Goal: Transaction & Acquisition: Download file/media

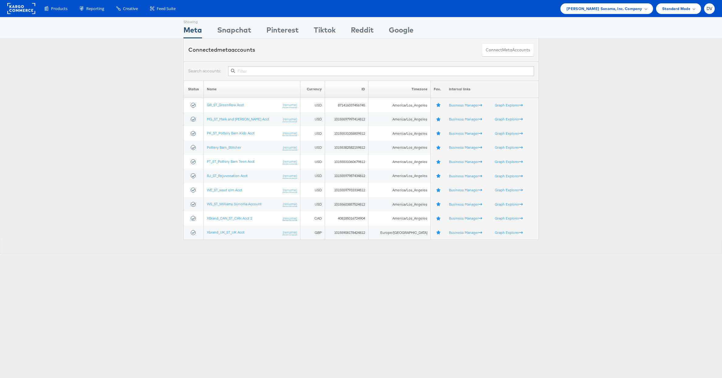
click at [31, 10] on rect at bounding box center [21, 8] width 28 height 11
click at [602, 9] on span "Williams Sonoma, Inc. Company" at bounding box center [605, 8] width 76 height 6
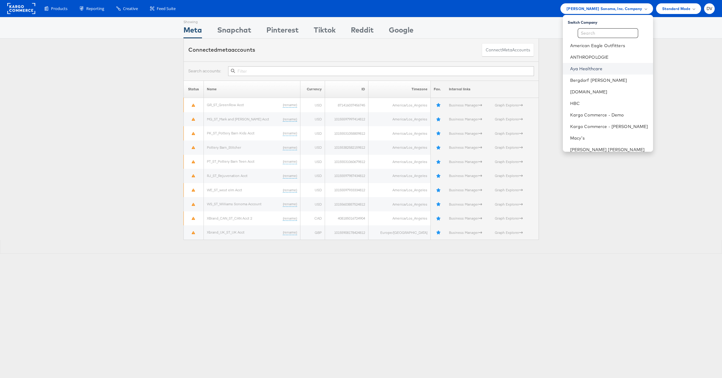
click at [593, 69] on link "Aya Healthcare" at bounding box center [609, 69] width 78 height 6
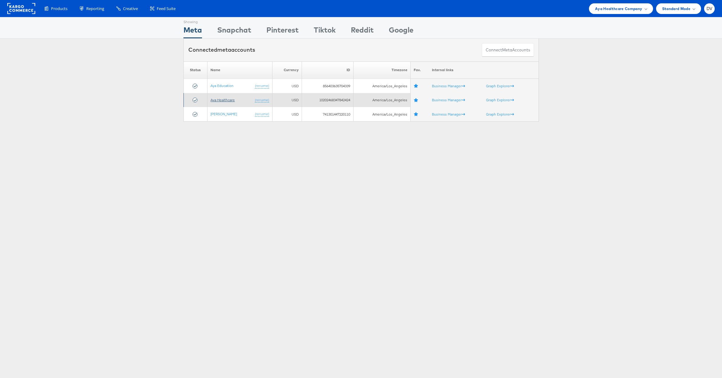
click at [229, 101] on link "Aya Healthcare" at bounding box center [223, 100] width 24 height 5
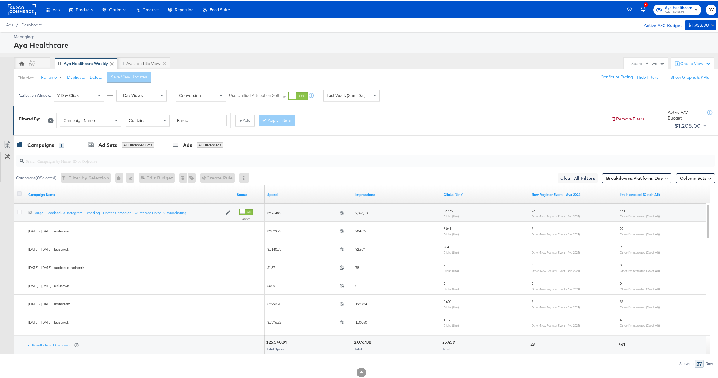
click at [19, 191] on icon at bounding box center [19, 192] width 5 height 5
click at [0, 0] on input "checkbox" at bounding box center [0, 0] width 0 height 0
click at [188, 147] on div "Ads" at bounding box center [183, 143] width 9 height 7
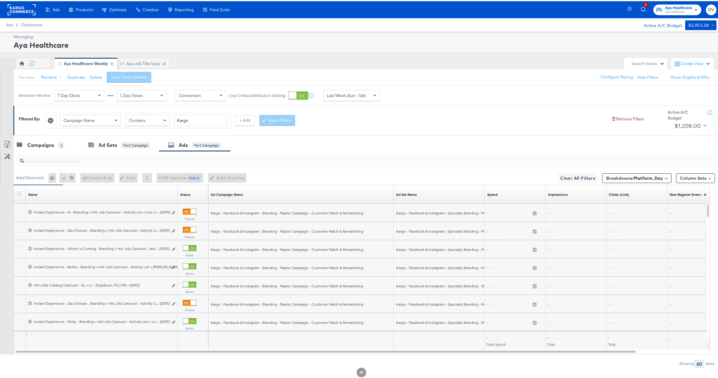
click at [20, 191] on icon at bounding box center [19, 192] width 5 height 5
click at [0, 0] on input "checkbox" at bounding box center [0, 0] width 0 height 0
click at [361, 95] on span "Last Week (Sun - Sat)" at bounding box center [346, 93] width 39 height 5
click at [391, 95] on div "[DATE]" at bounding box center [396, 96] width 10 height 5
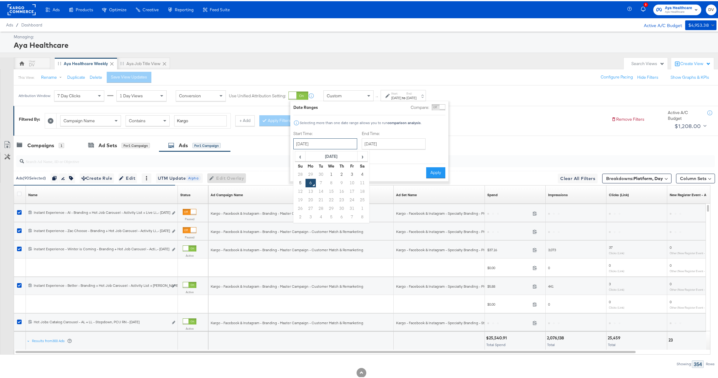
click at [322, 142] on input "[DATE]" at bounding box center [325, 142] width 64 height 11
click at [301, 154] on span "‹" at bounding box center [299, 154] width 9 height 9
click at [301, 199] on td "21" at bounding box center [300, 198] width 10 height 9
type input "[DATE]"
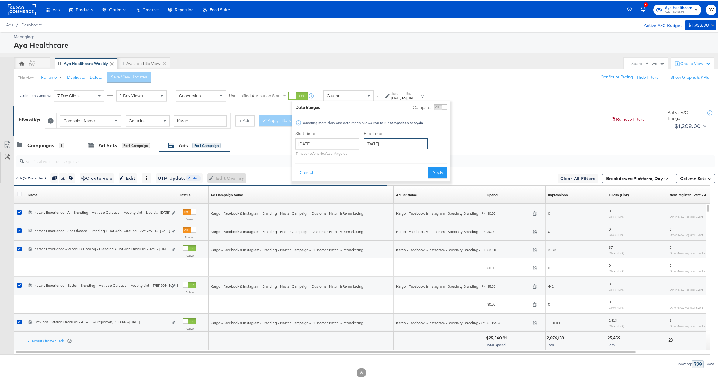
click at [383, 144] on input "[DATE]" at bounding box center [396, 142] width 64 height 11
click at [429, 170] on td "4" at bounding box center [433, 173] width 10 height 9
type input "[DATE]"
click at [439, 174] on button "Apply" at bounding box center [437, 171] width 19 height 11
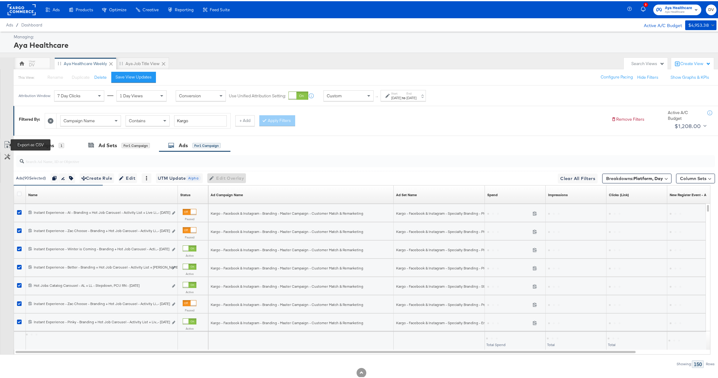
click at [6, 140] on icon at bounding box center [7, 143] width 7 height 7
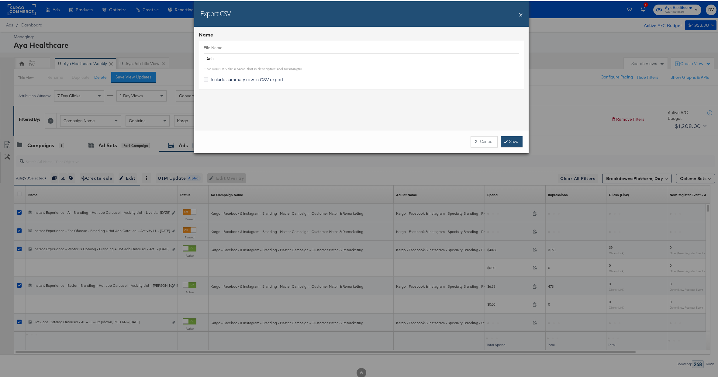
click at [513, 143] on link "Save" at bounding box center [512, 140] width 22 height 11
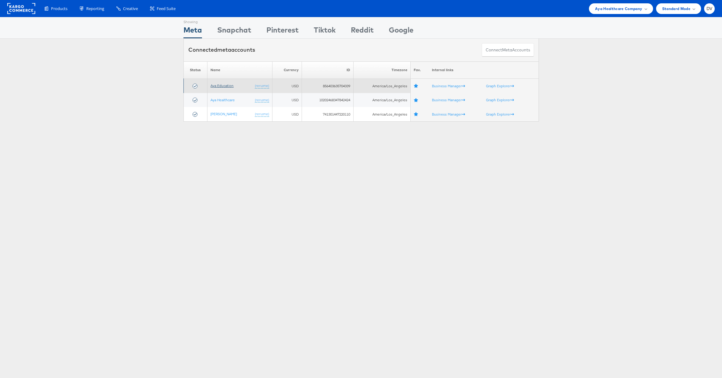
click at [227, 84] on link "Aya Education" at bounding box center [222, 85] width 23 height 5
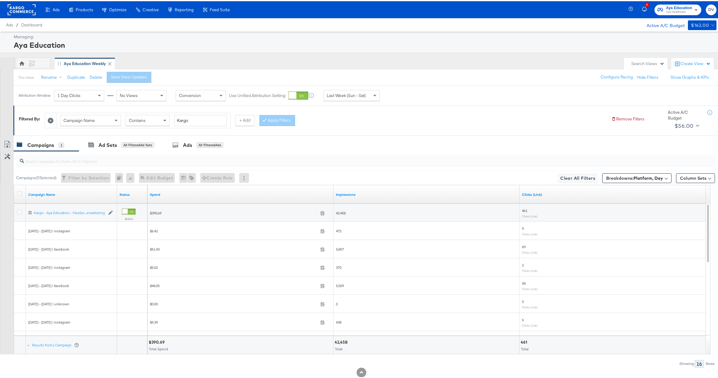
click at [18, 190] on div at bounding box center [20, 193] width 11 height 11
click at [19, 191] on icon at bounding box center [19, 192] width 5 height 5
click at [0, 0] on input "checkbox" at bounding box center [0, 0] width 0 height 0
click at [179, 146] on div "Ads" at bounding box center [183, 143] width 9 height 7
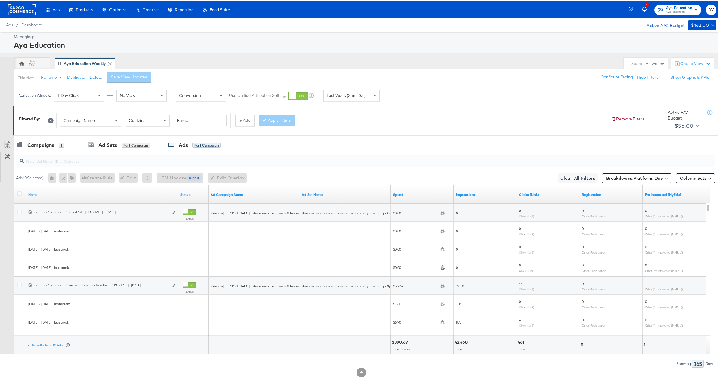
click at [366, 95] on div "Last Week (Sun - Sat)" at bounding box center [352, 94] width 56 height 10
click at [396, 97] on div "[DATE]" at bounding box center [396, 96] width 10 height 5
click at [339, 142] on input "[DATE]" at bounding box center [325, 142] width 64 height 11
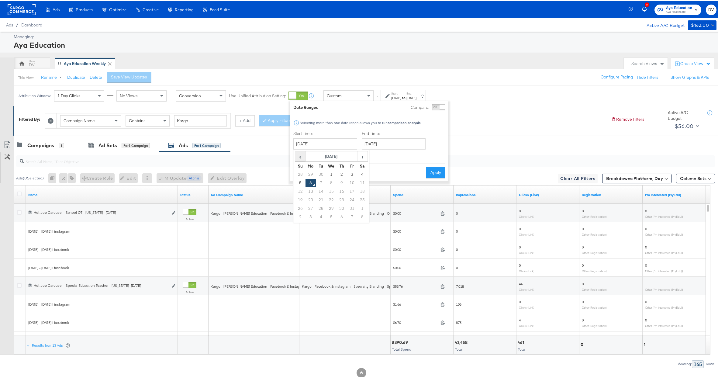
click at [303, 154] on span "‹" at bounding box center [299, 154] width 9 height 9
click at [300, 197] on td "21" at bounding box center [300, 198] width 10 height 9
type input "[DATE]"
click at [393, 141] on input "[DATE]" at bounding box center [396, 142] width 64 height 11
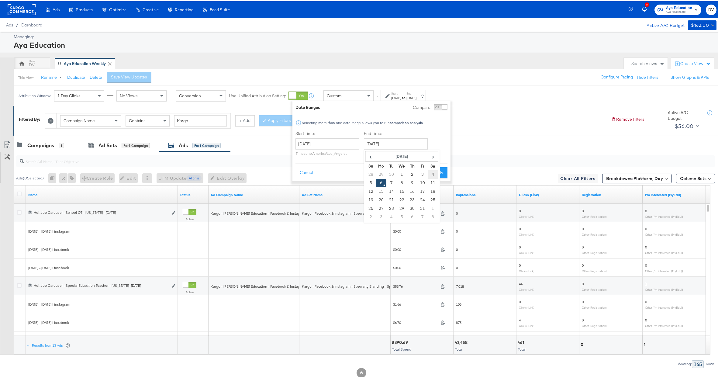
click at [430, 172] on td "4" at bounding box center [433, 173] width 10 height 9
type input "[DATE]"
click at [442, 172] on button "Apply" at bounding box center [437, 171] width 19 height 11
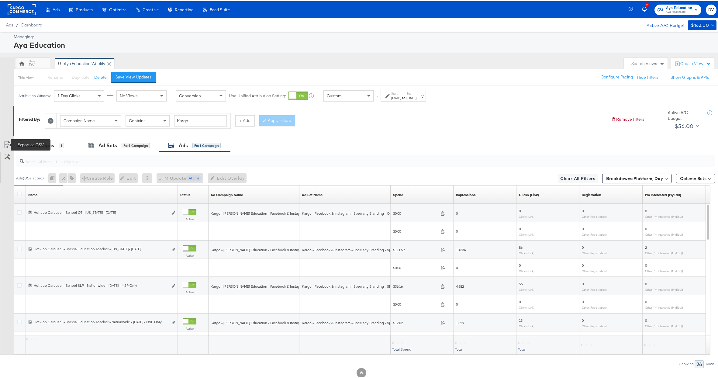
click at [8, 142] on icon at bounding box center [7, 143] width 7 height 7
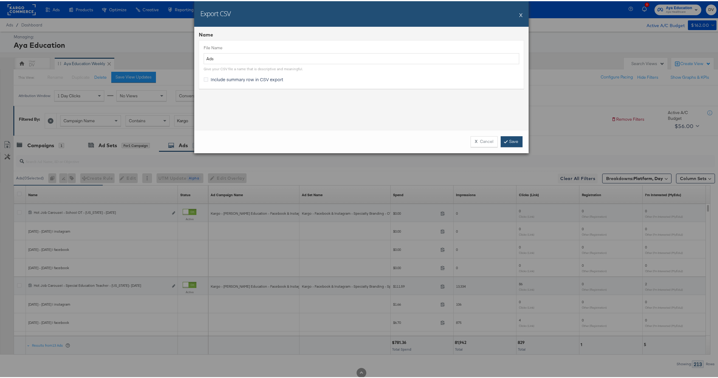
click at [511, 143] on link "Save" at bounding box center [512, 140] width 22 height 11
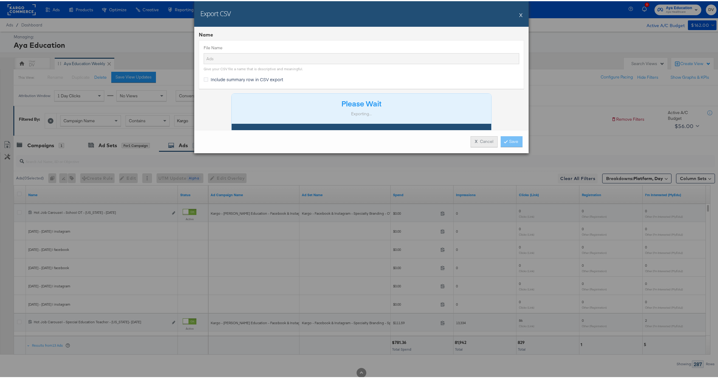
click at [487, 139] on button "X Cancel" at bounding box center [483, 140] width 27 height 11
click at [482, 140] on button "X Cancel" at bounding box center [483, 140] width 27 height 11
click at [519, 18] on button "X" at bounding box center [520, 14] width 3 height 12
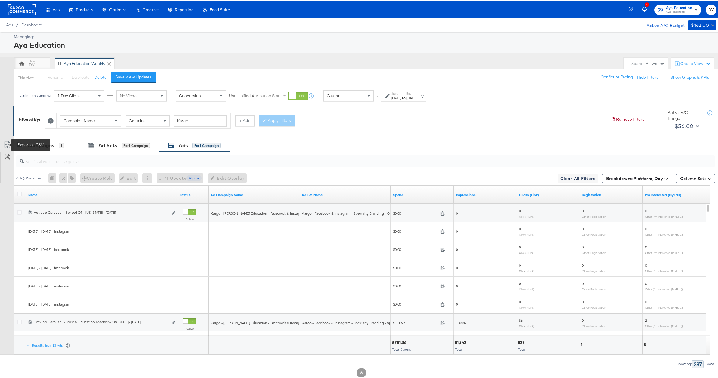
click at [7, 143] on icon at bounding box center [7, 143] width 7 height 7
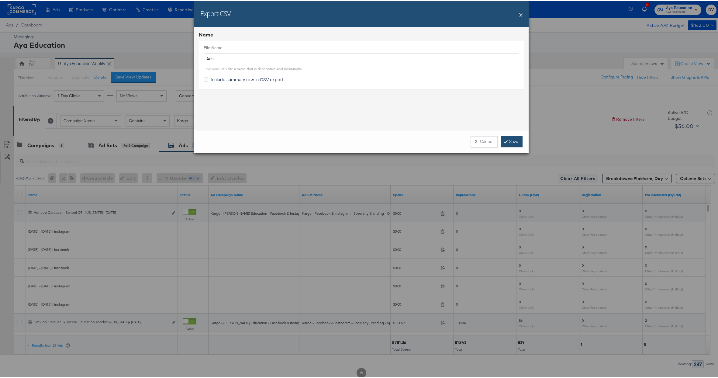
click at [507, 140] on link "Save" at bounding box center [512, 140] width 22 height 11
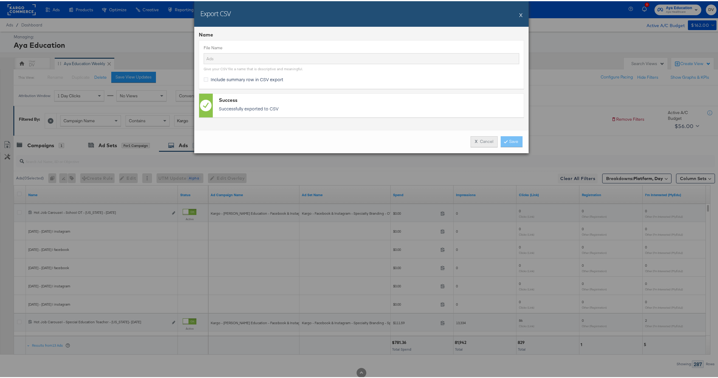
click at [489, 142] on button "X Cancel" at bounding box center [483, 140] width 27 height 11
